Goal: Information Seeking & Learning: Learn about a topic

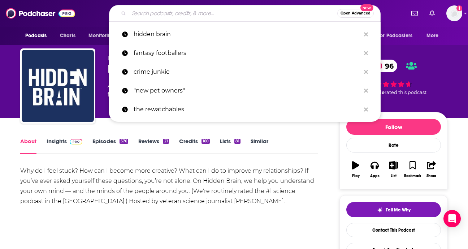
click at [165, 12] on input "Search podcasts, credits, & more..." at bounding box center [233, 14] width 208 height 12
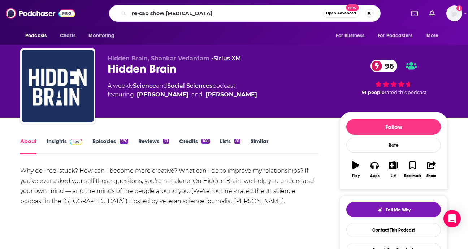
type input "re-cap show [PERSON_NAME]"
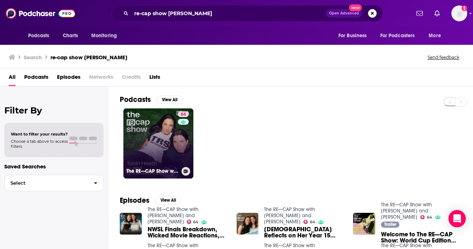
click at [159, 150] on link "64 The RE—CAP Show with Tobin Heath and Christen Press" at bounding box center [159, 143] width 70 height 70
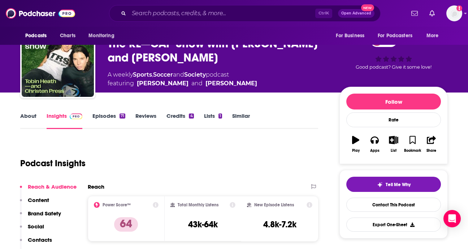
scroll to position [72, 0]
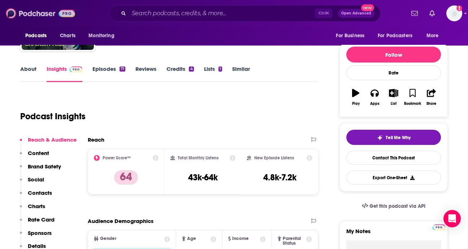
click at [40, 11] on img at bounding box center [40, 14] width 69 height 14
click at [31, 7] on img at bounding box center [40, 14] width 69 height 14
click at [179, 16] on input "Search podcasts, credits, & more..." at bounding box center [222, 14] width 186 height 12
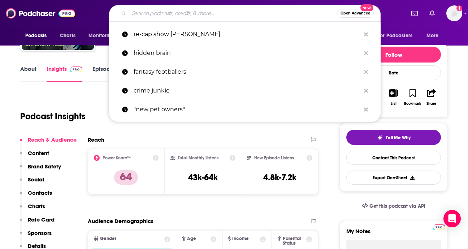
paste input "• Pet Life Radio"
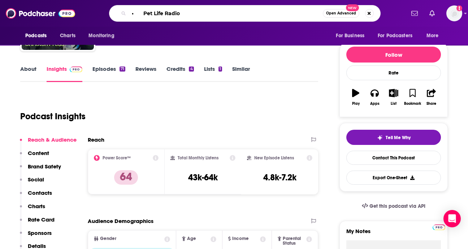
click at [143, 13] on input "• Pet Life Radio" at bounding box center [226, 14] width 194 height 12
type input "Pet Life Radio"
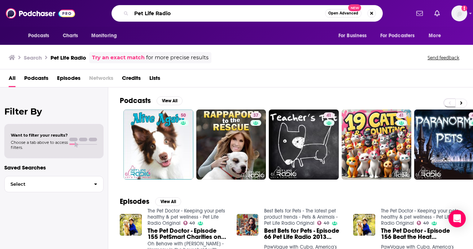
drag, startPoint x: 183, startPoint y: 13, endPoint x: 115, endPoint y: 16, distance: 68.7
click at [115, 16] on div "Pet Life Radio Open Advanced New" at bounding box center [248, 13] width 272 height 17
type input "pets who thrive"
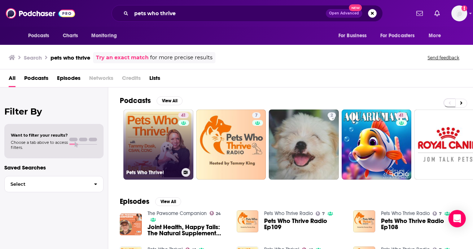
click at [135, 153] on link "41 Pets Who Thrive!" at bounding box center [159, 144] width 70 height 70
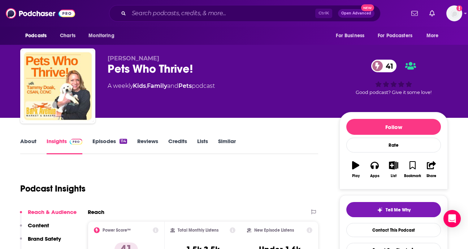
scroll to position [36, 0]
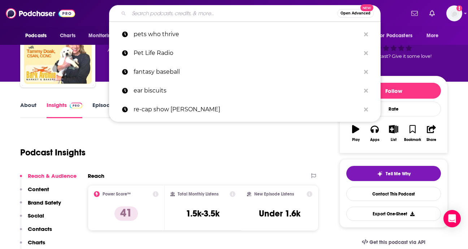
click at [170, 19] on input "Search podcasts, credits, & more..." at bounding box center [233, 14] width 208 height 12
paste input "100 Best Movie Pets Podcast"
type input "100 Best Movie Pets Podcast"
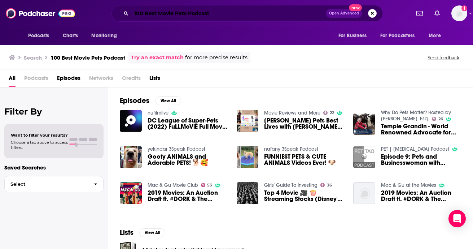
click at [152, 13] on input "100 Best Movie Pets Podcast" at bounding box center [228, 14] width 195 height 12
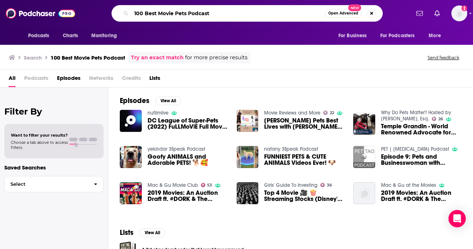
drag, startPoint x: 231, startPoint y: 14, endPoint x: 34, endPoint y: 17, distance: 197.9
click at [32, 17] on div "Podcasts Charts Monitoring 100 Best Movie Pets Podcast Open Advanced New For Bu…" at bounding box center [236, 13] width 473 height 27
paste input "Talkin' Pets"
type input "Talkin' Pets"
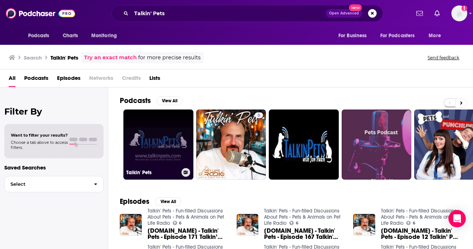
click at [144, 135] on link "Talkin' Pets" at bounding box center [159, 144] width 70 height 70
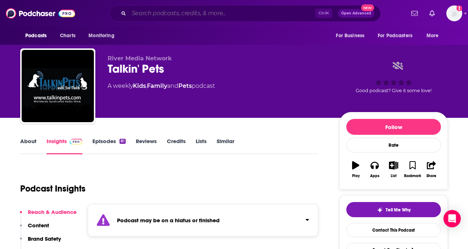
click at [163, 18] on input "Search podcasts, credits, & more..." at bounding box center [222, 14] width 186 height 12
paste input "Balanced Life with Pets"
type input "Balanced Life with Pets"
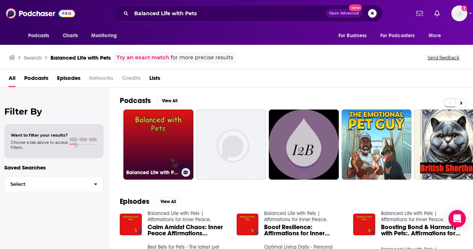
click at [169, 145] on link "Balanced Life with Pets | Affirmations for Inner Peace," at bounding box center [159, 144] width 70 height 70
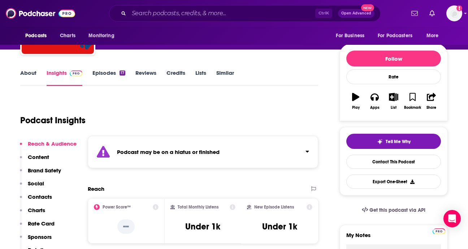
scroll to position [108, 0]
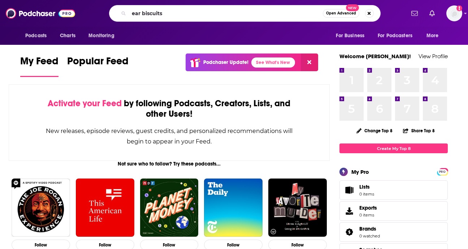
type input "ear biscuits"
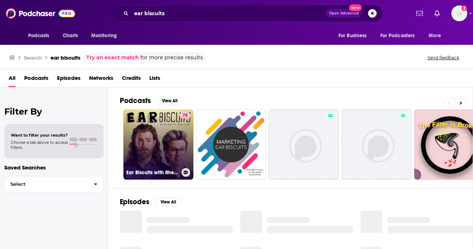
click at [156, 131] on link "78 Ear Biscuits with Rhett & Link" at bounding box center [159, 144] width 70 height 70
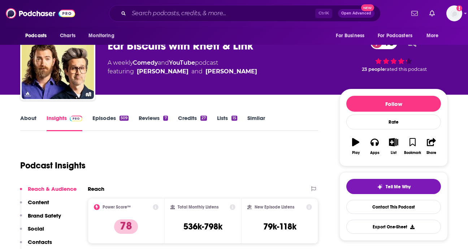
scroll to position [72, 0]
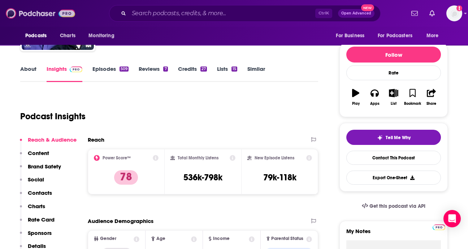
click at [30, 11] on img at bounding box center [40, 14] width 69 height 14
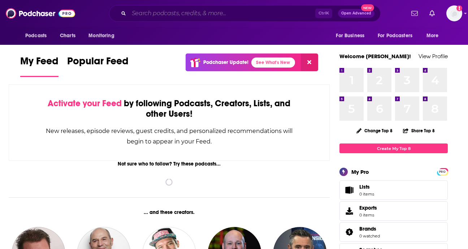
click at [149, 14] on input "Search podcasts, credits, & more..." at bounding box center [222, 14] width 186 height 12
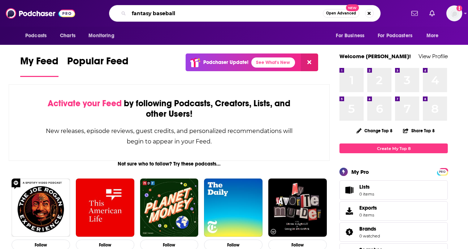
type input "fantasy baseball"
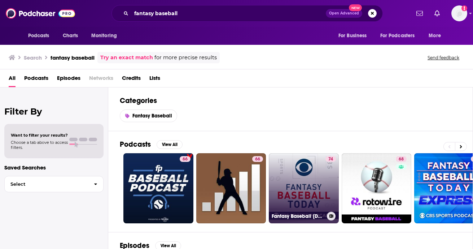
click at [293, 184] on link "74 Fantasy Baseball [DATE]" at bounding box center [304, 188] width 70 height 70
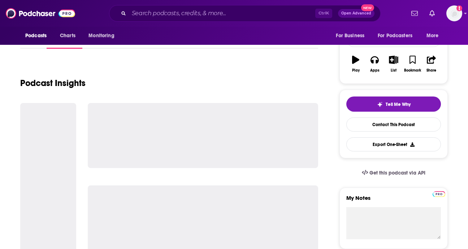
scroll to position [108, 0]
